Goal: Navigation & Orientation: Go to known website

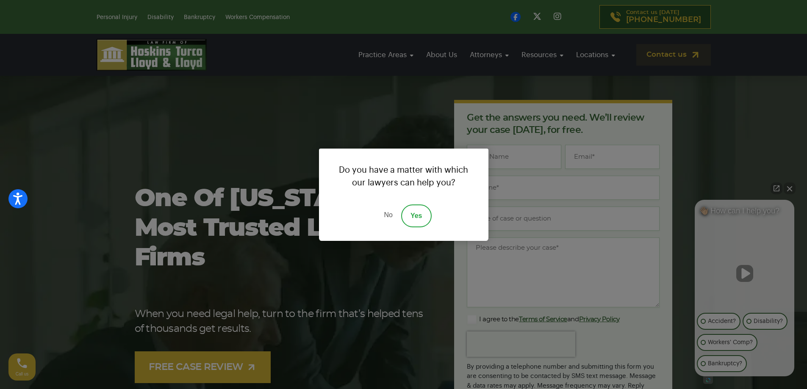
click at [380, 218] on link "No" at bounding box center [387, 216] width 25 height 23
